Goal: Task Accomplishment & Management: Use online tool/utility

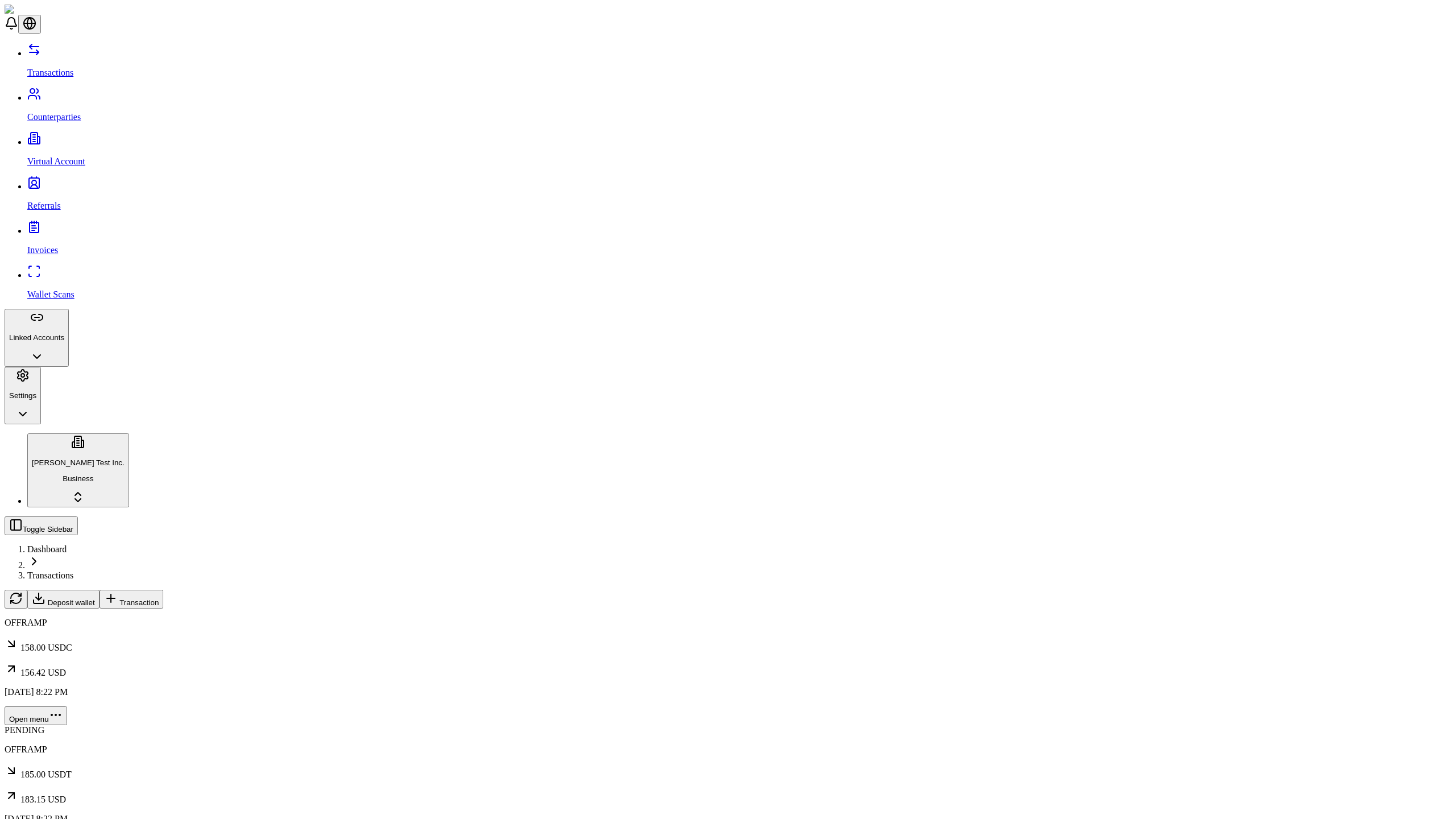
click at [64, 334] on p "Linked Accounts" at bounding box center [37, 338] width 55 height 8
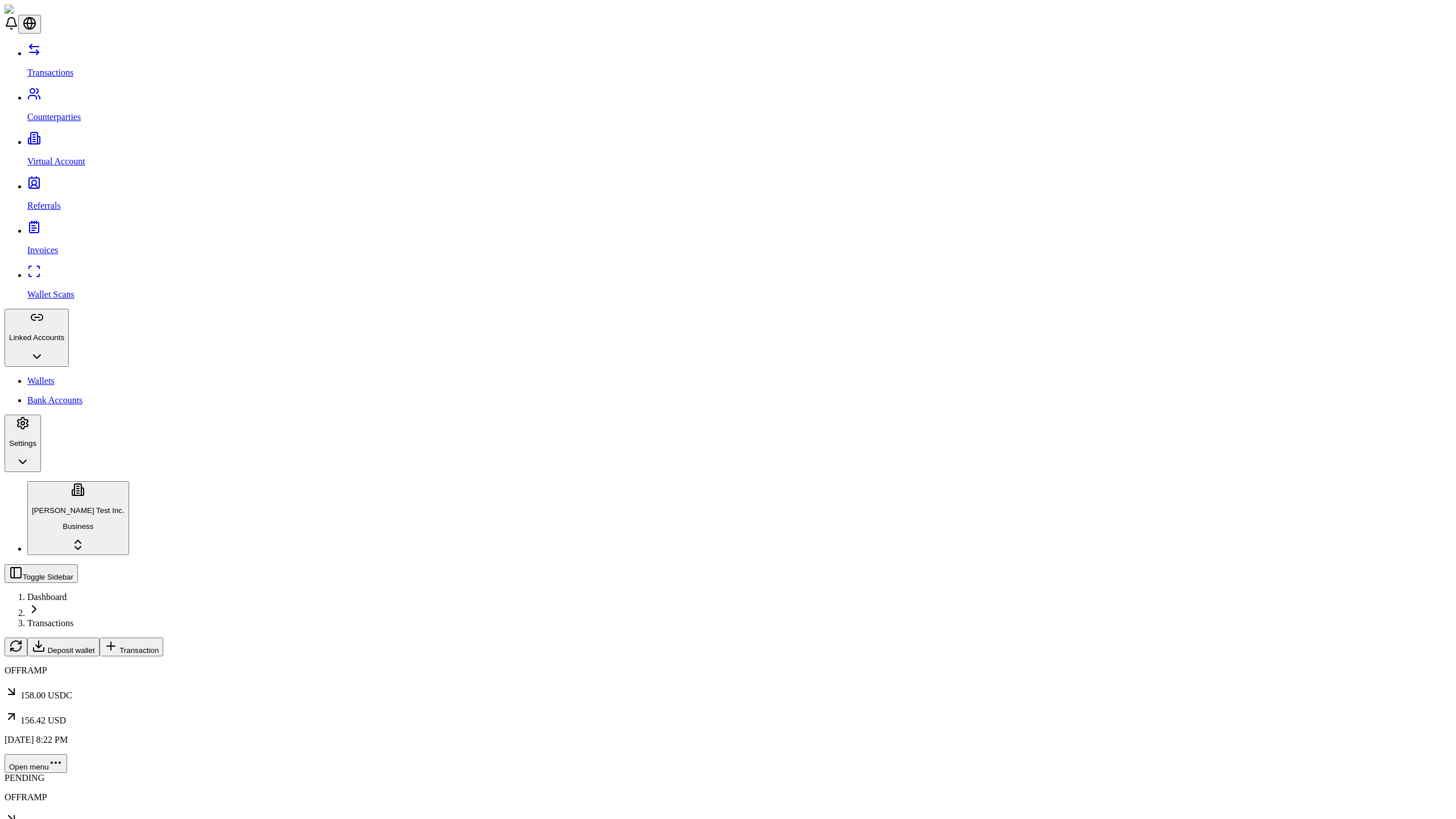
click at [73, 376] on link "Wallets" at bounding box center [739, 381] width 1423 height 10
click at [60, 672] on span "Link Wallet" at bounding box center [41, 676] width 37 height 8
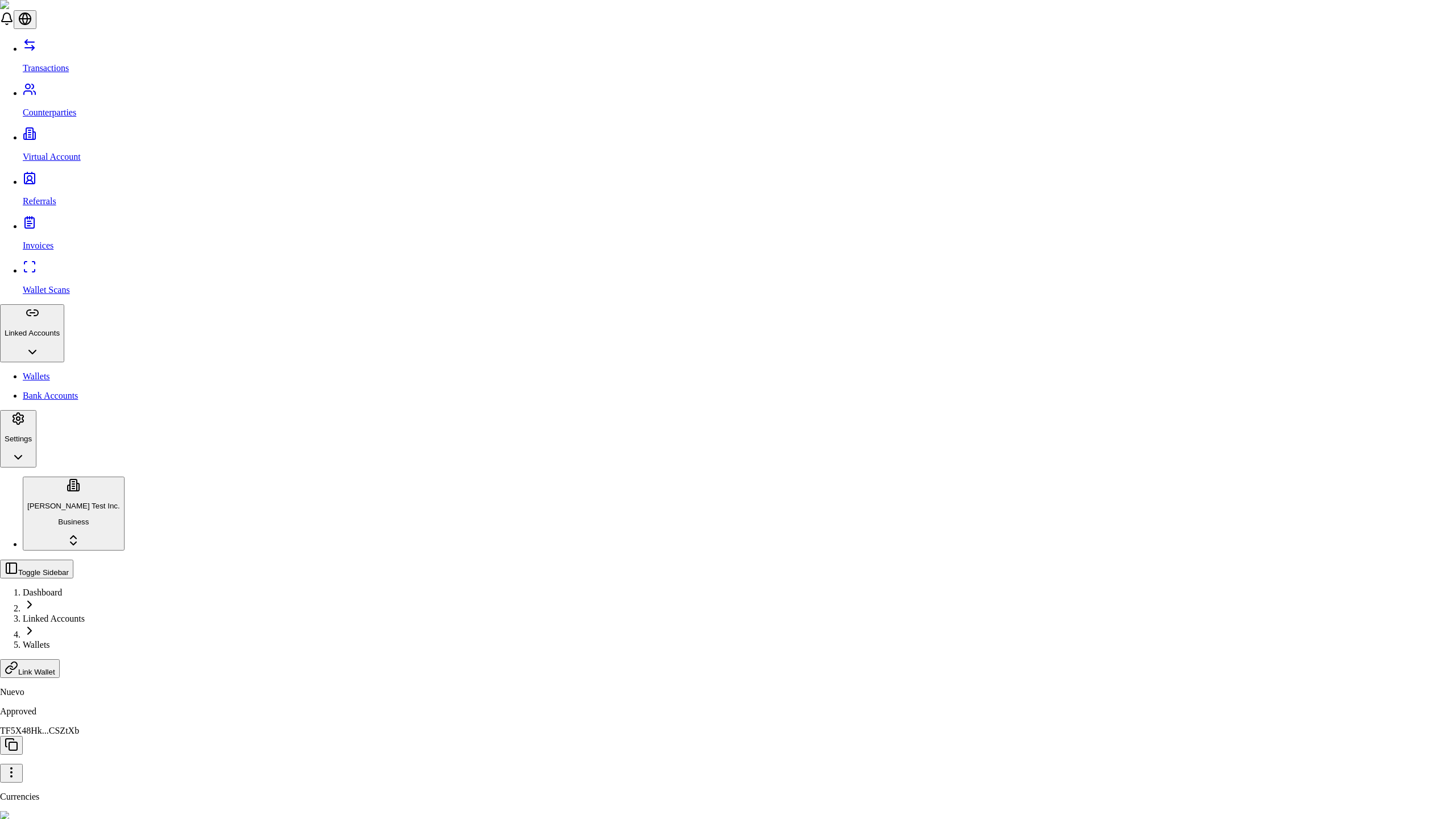
type input "********"
click at [662, 403] on div "Bitcoin (BTC)" at bounding box center [627, 397] width 71 height 10
click at [662, 450] on div "Tether (USDT)" at bounding box center [627, 444] width 71 height 10
click at [662, 404] on div "Bitcoin (BTC)" at bounding box center [627, 404] width 71 height 26
